Goal: Task Accomplishment & Management: Manage account settings

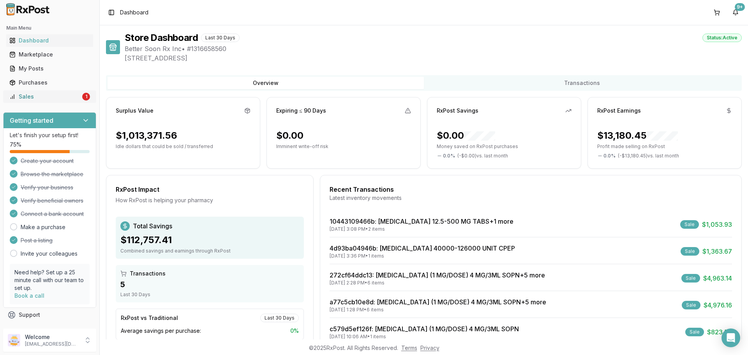
click at [33, 97] on div "Sales" at bounding box center [44, 97] width 71 height 8
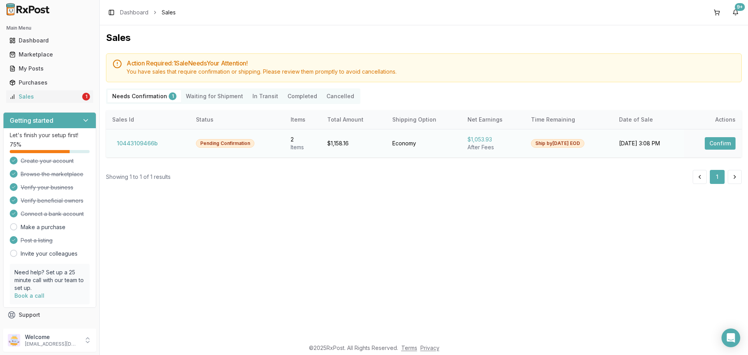
click at [707, 147] on button "Confirm" at bounding box center [719, 143] width 31 height 12
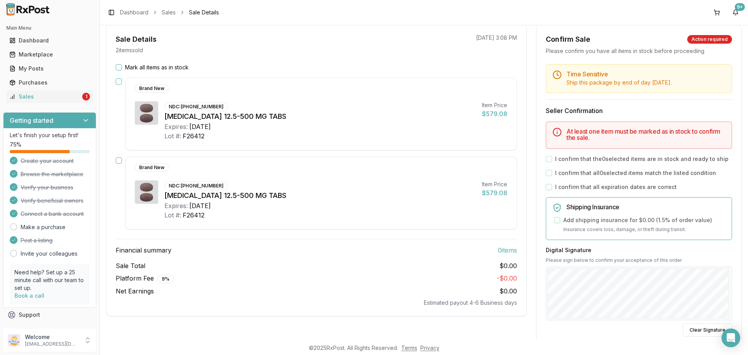
scroll to position [156, 0]
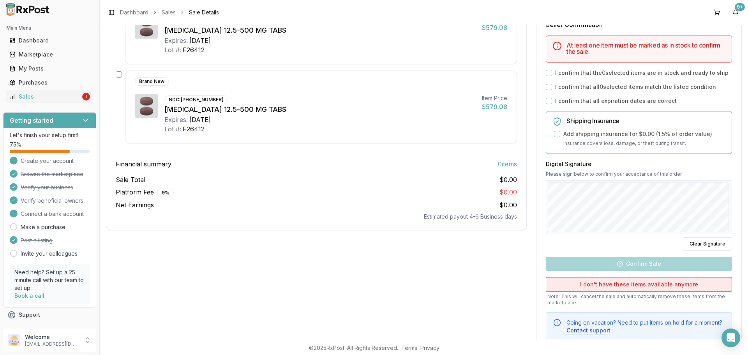
click at [656, 282] on button "I don't have these items available anymore" at bounding box center [638, 284] width 186 height 15
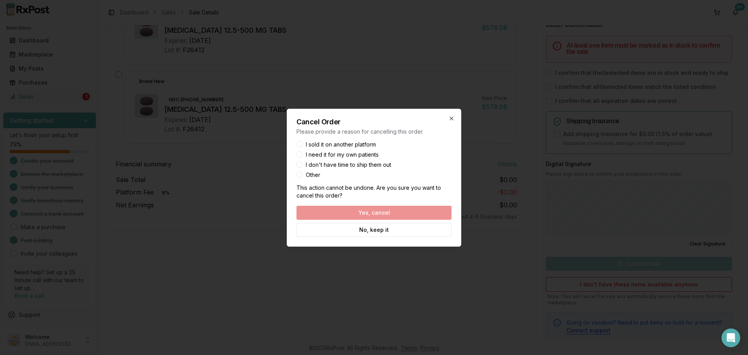
click at [385, 213] on div "Yes, cancel No, keep it" at bounding box center [373, 221] width 155 height 31
click at [378, 214] on div "Yes, cancel No, keep it" at bounding box center [373, 221] width 155 height 31
click at [300, 175] on button "Other" at bounding box center [299, 174] width 6 height 6
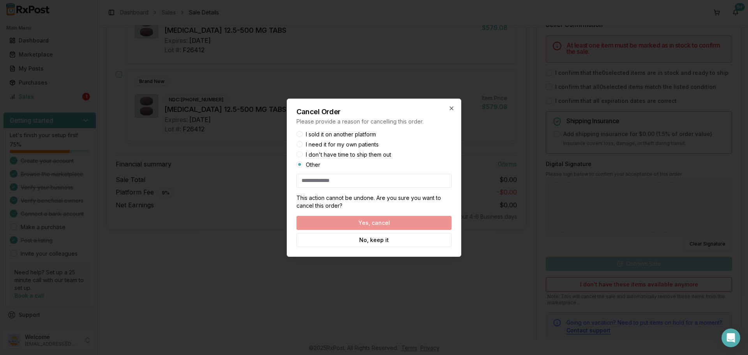
click at [327, 184] on input at bounding box center [373, 181] width 155 height 14
type input "**********"
click at [366, 220] on button "Yes, cancel" at bounding box center [373, 223] width 155 height 14
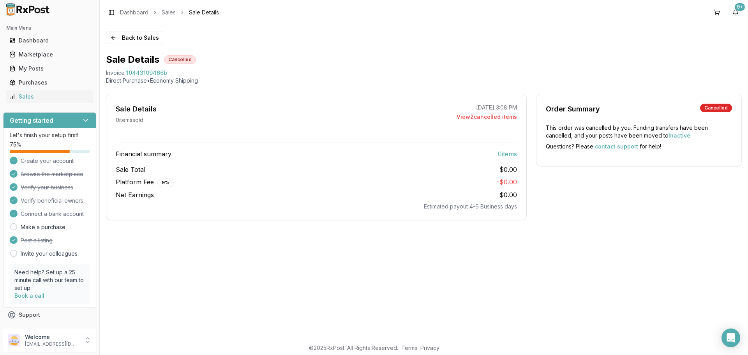
scroll to position [0, 0]
